Goal: Task Accomplishment & Management: Manage account settings

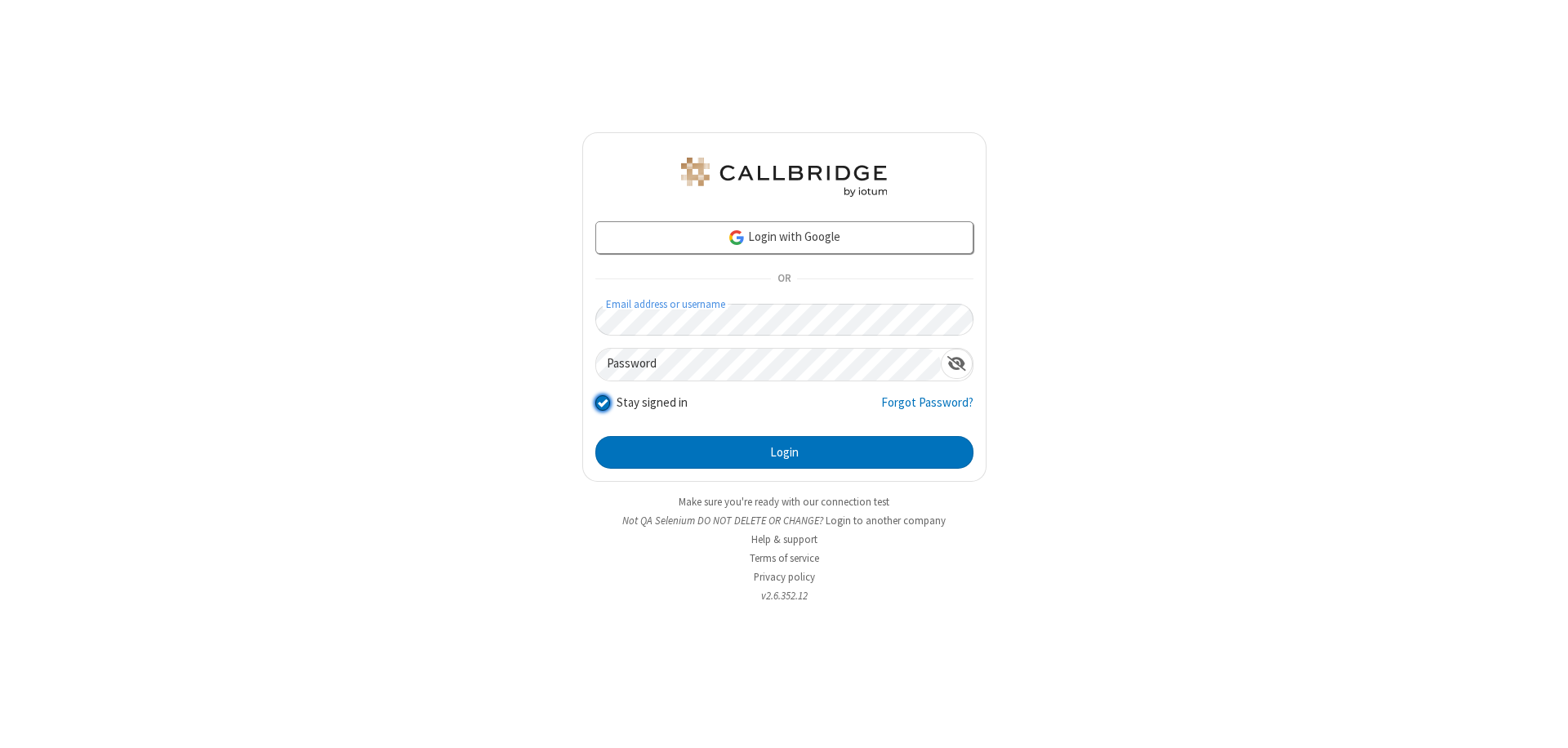
click at [602, 402] on input "Stay signed in" at bounding box center [603, 403] width 16 height 17
checkbox input "false"
click at [784, 452] on button "Login" at bounding box center [784, 453] width 378 height 33
click at [602, 402] on input "Stay signed in" at bounding box center [603, 403] width 16 height 17
checkbox input "false"
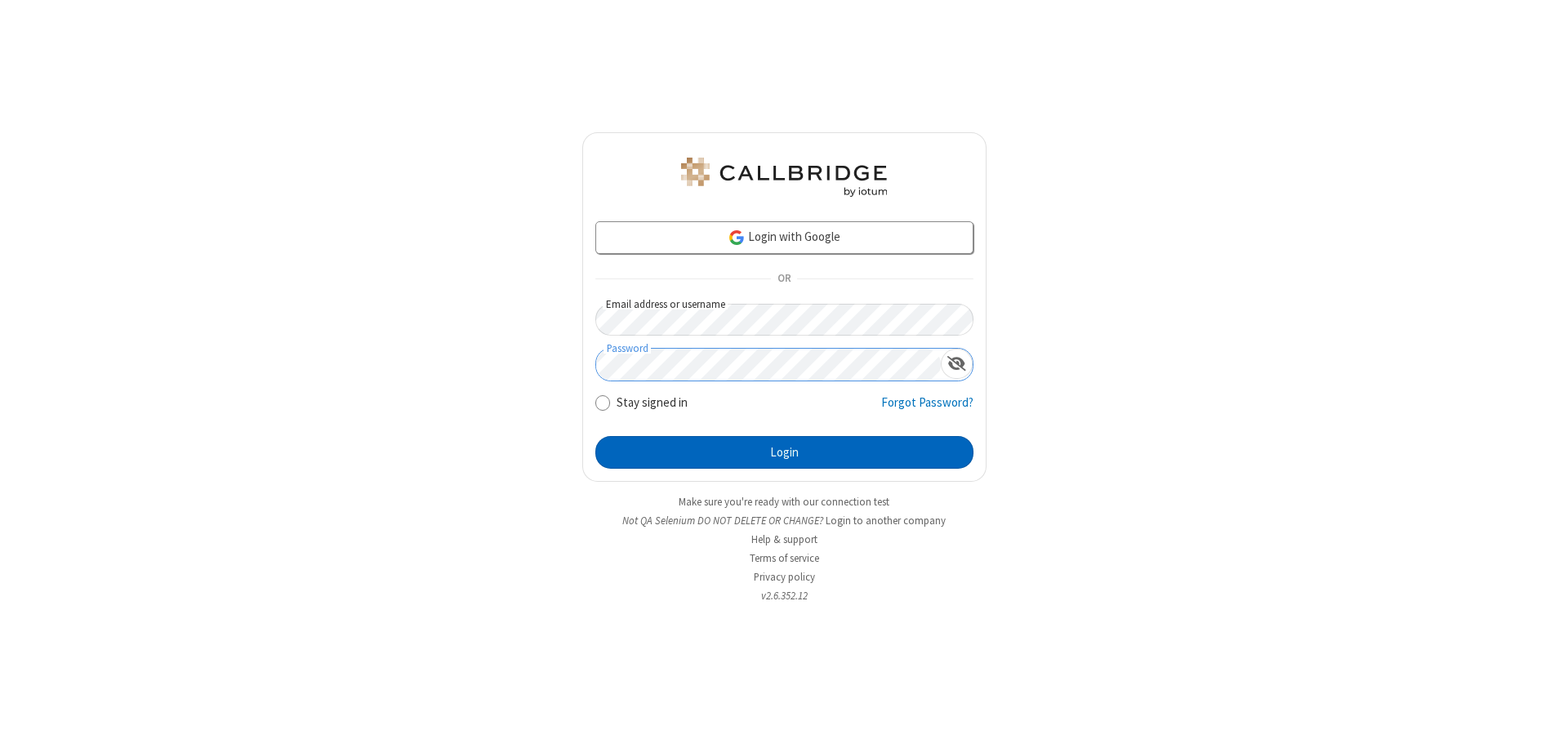
click at [784, 452] on button "Login" at bounding box center [784, 453] width 378 height 33
